Goal: Communication & Community: Answer question/provide support

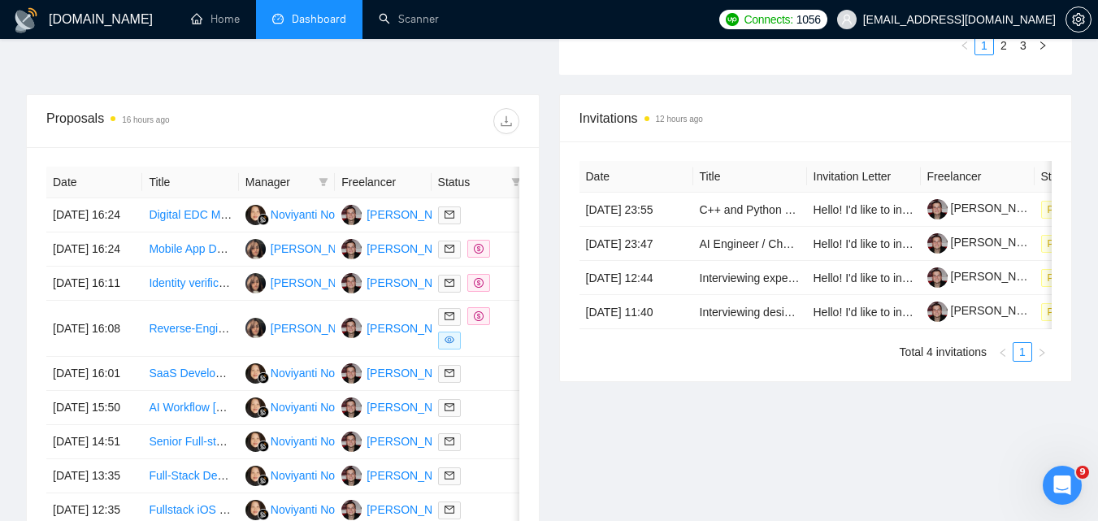
scroll to position [1120, 0]
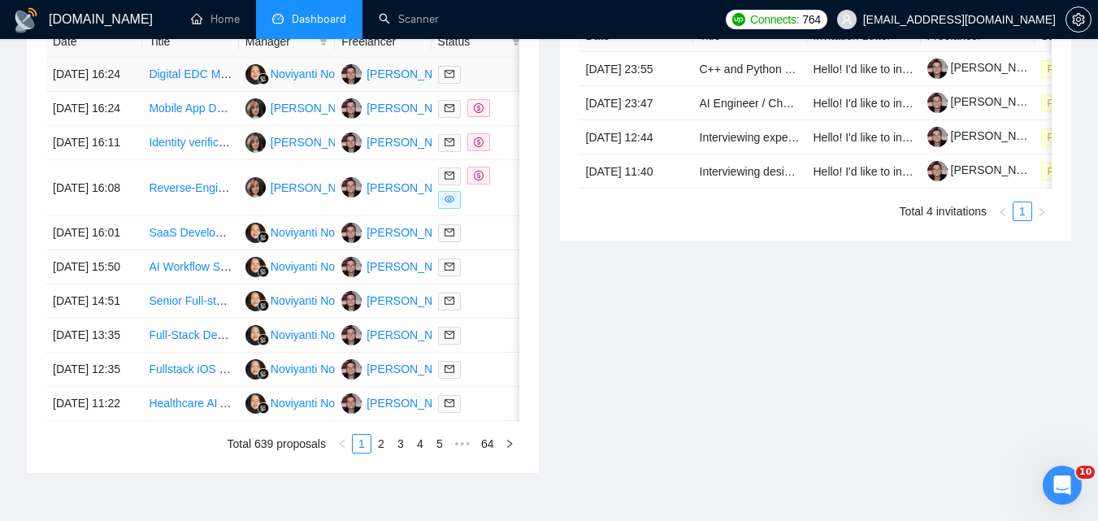
scroll to position [894, 0]
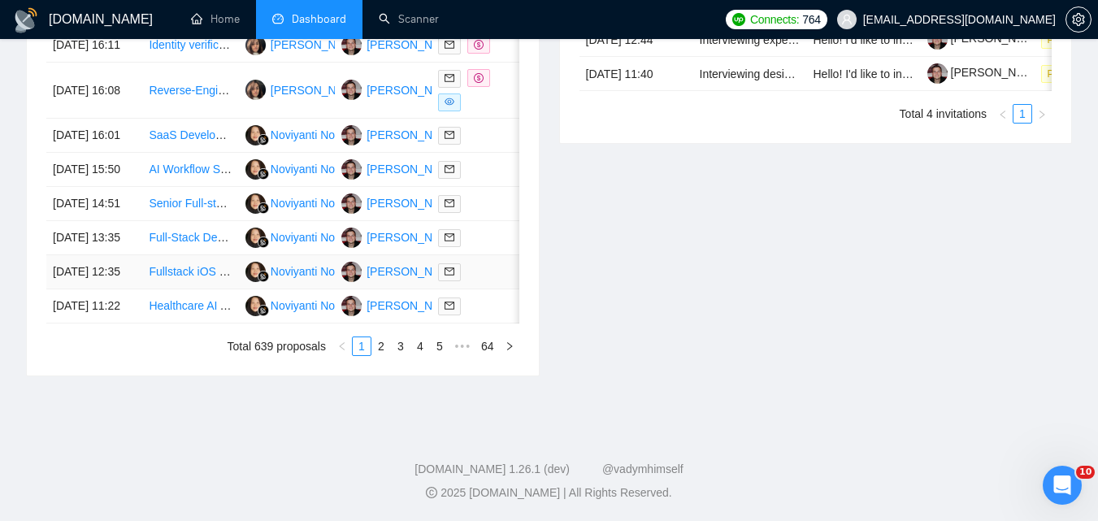
drag, startPoint x: 384, startPoint y: 409, endPoint x: 264, endPoint y: 318, distance: 150.2
click at [384, 355] on link "2" at bounding box center [381, 346] width 18 height 18
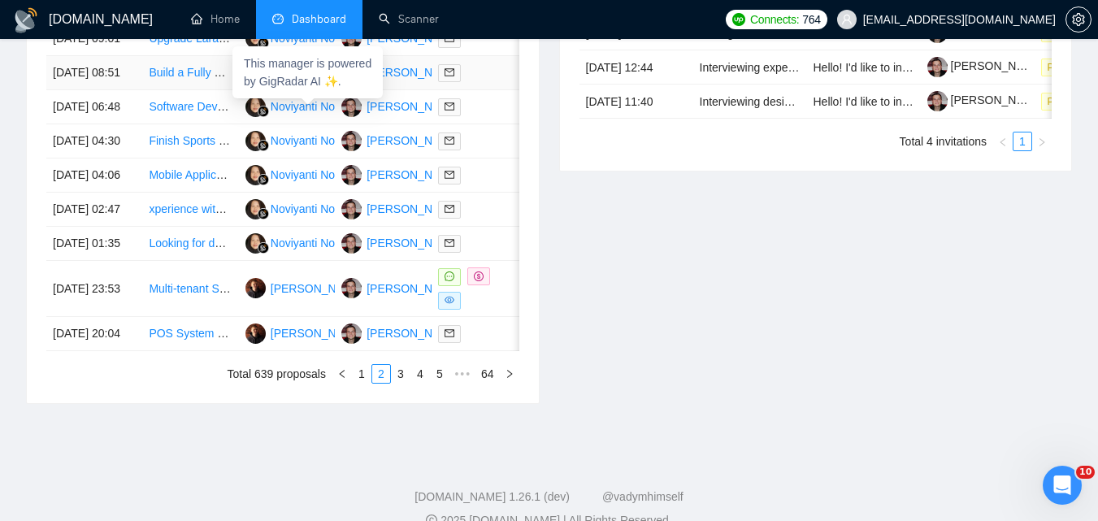
scroll to position [813, 0]
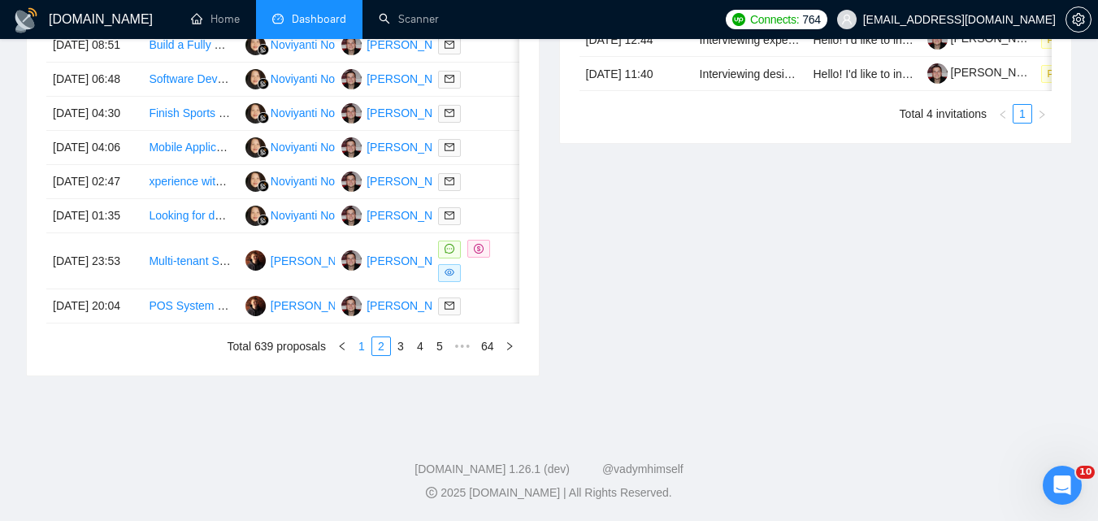
click at [358, 355] on link "1" at bounding box center [362, 346] width 18 height 18
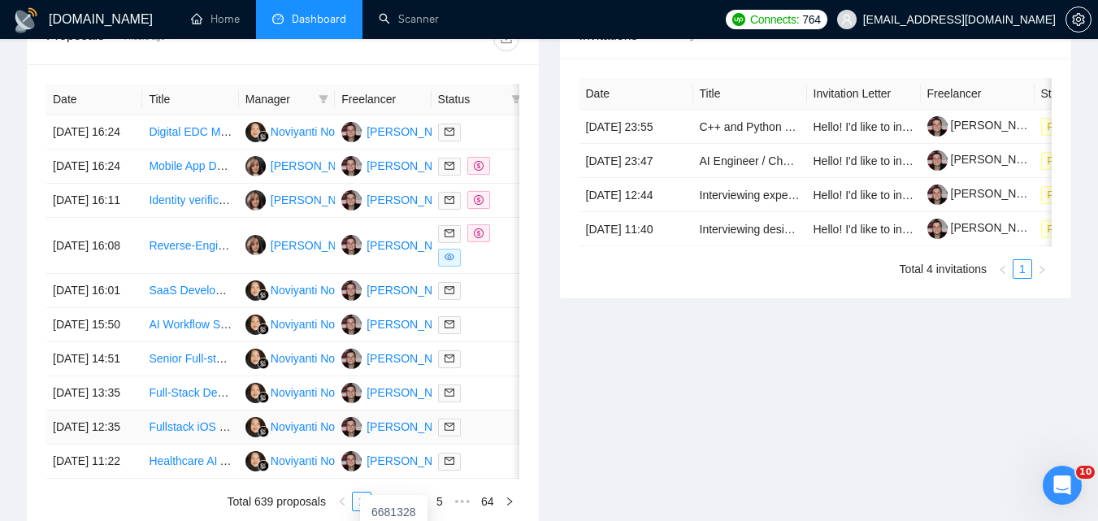
scroll to position [650, 0]
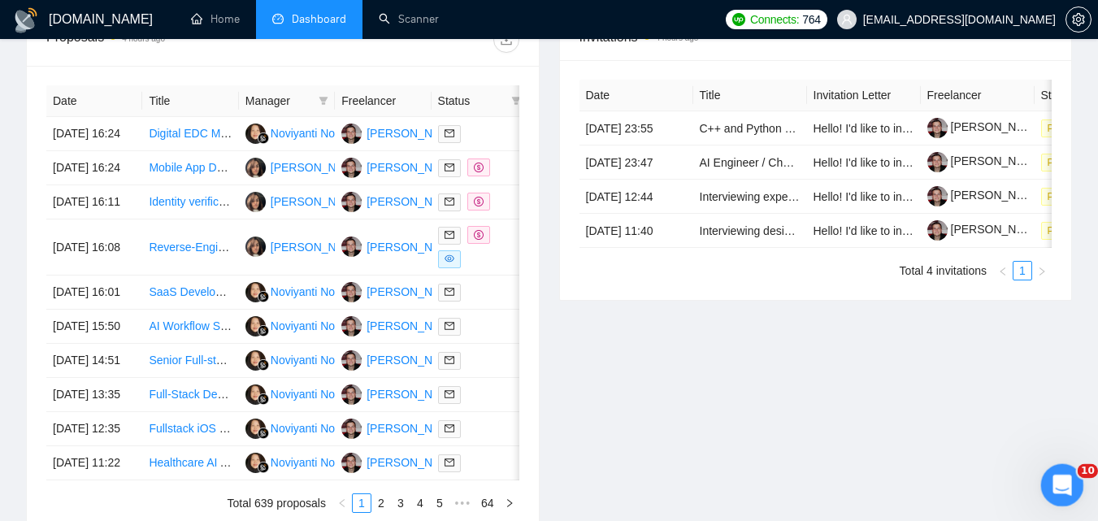
click at [1047, 479] on div "Open Intercom Messenger" at bounding box center [1060, 483] width 54 height 54
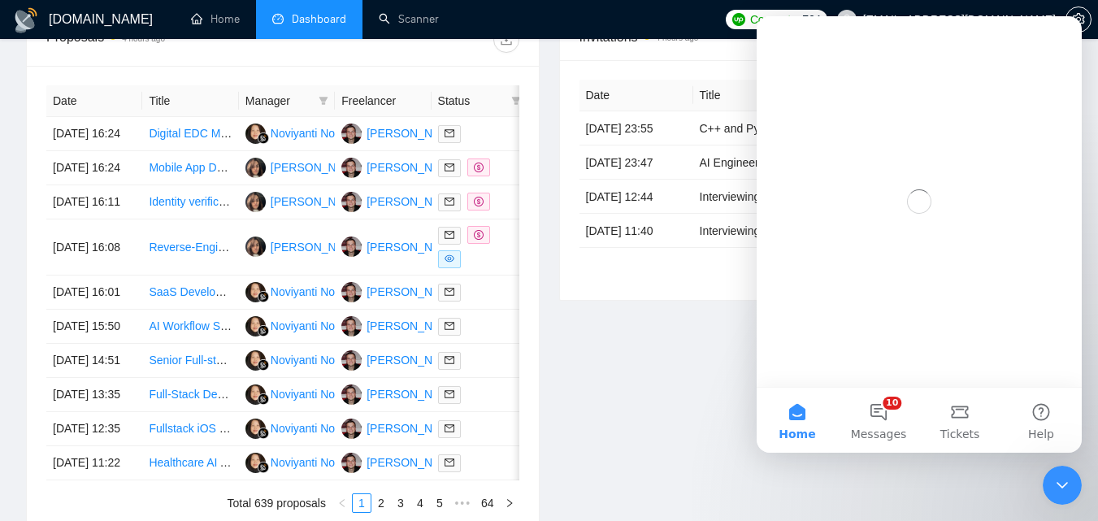
scroll to position [0, 0]
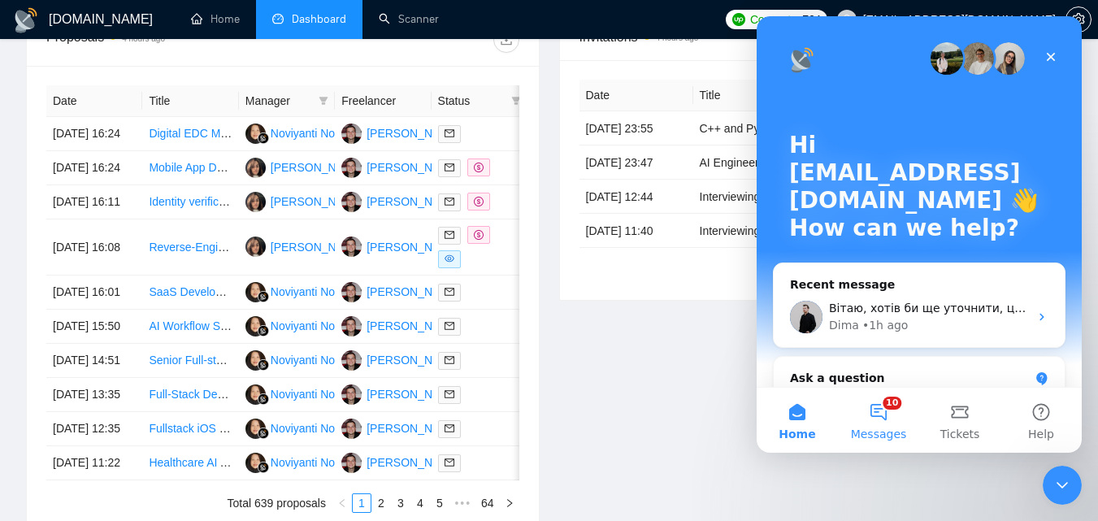
click at [876, 414] on button "10 Messages" at bounding box center [878, 420] width 81 height 65
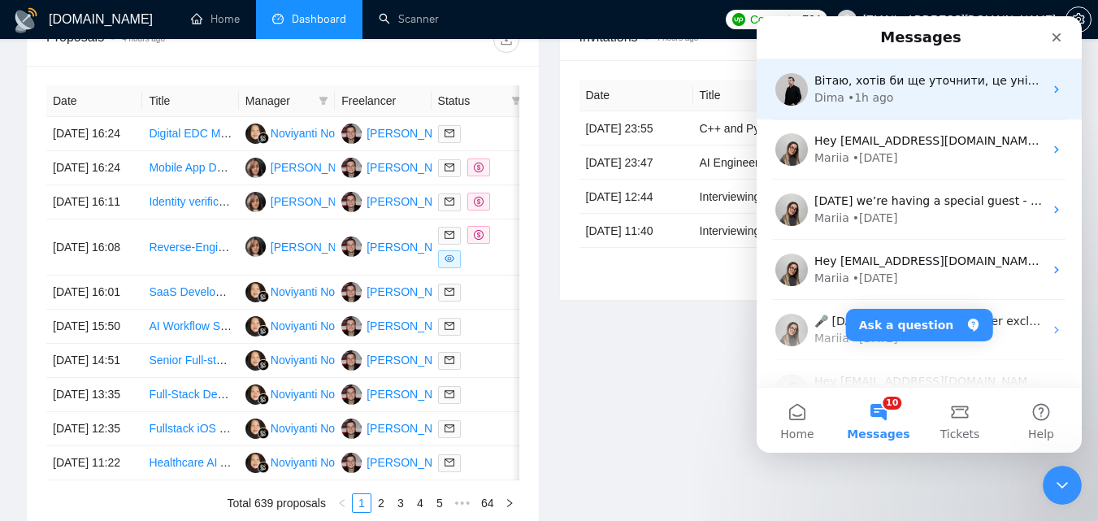
click at [917, 103] on div "Dima • 1h ago" at bounding box center [928, 97] width 229 height 17
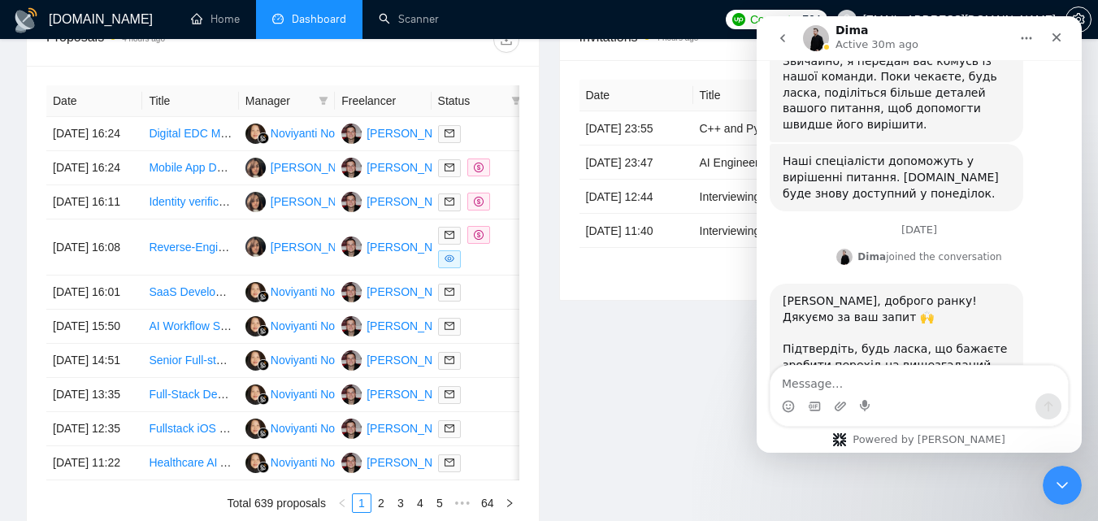
scroll to position [1133, 0]
